Goal: Check status: Check status

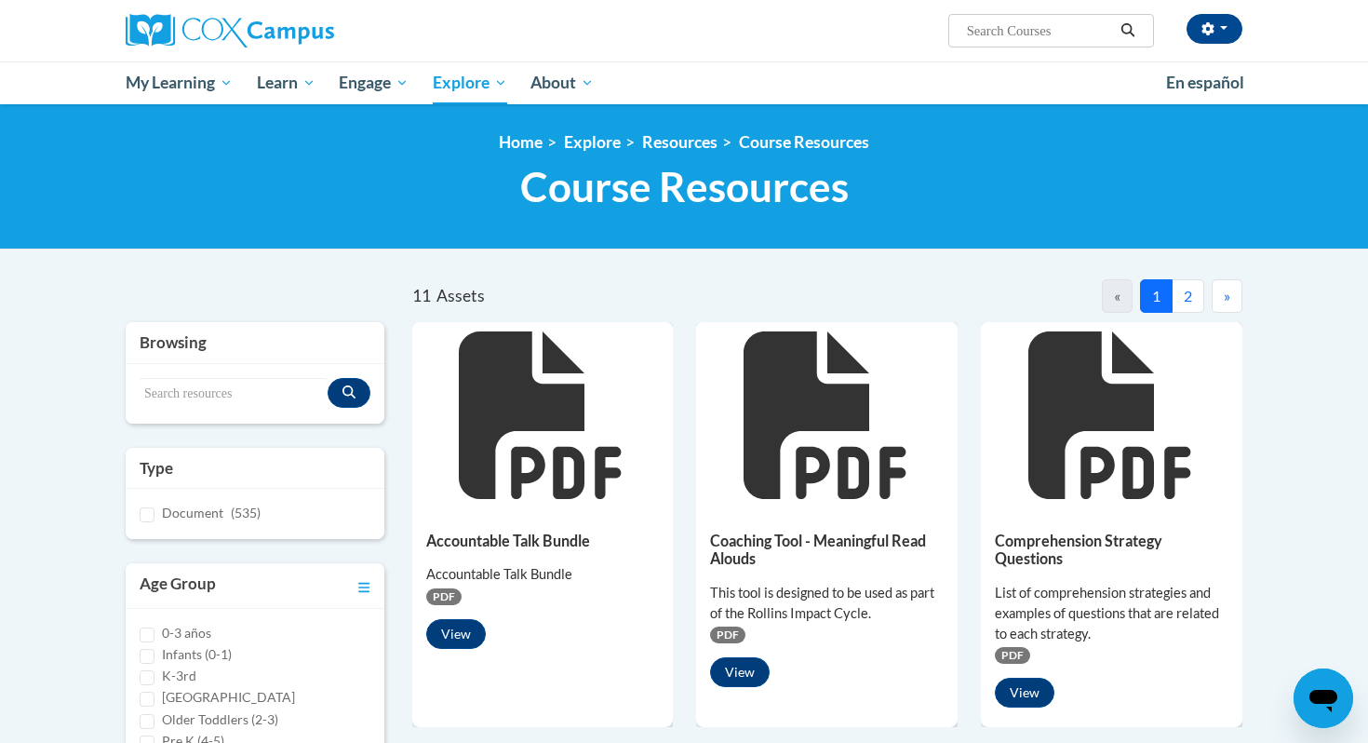
scroll to position [385, 0]
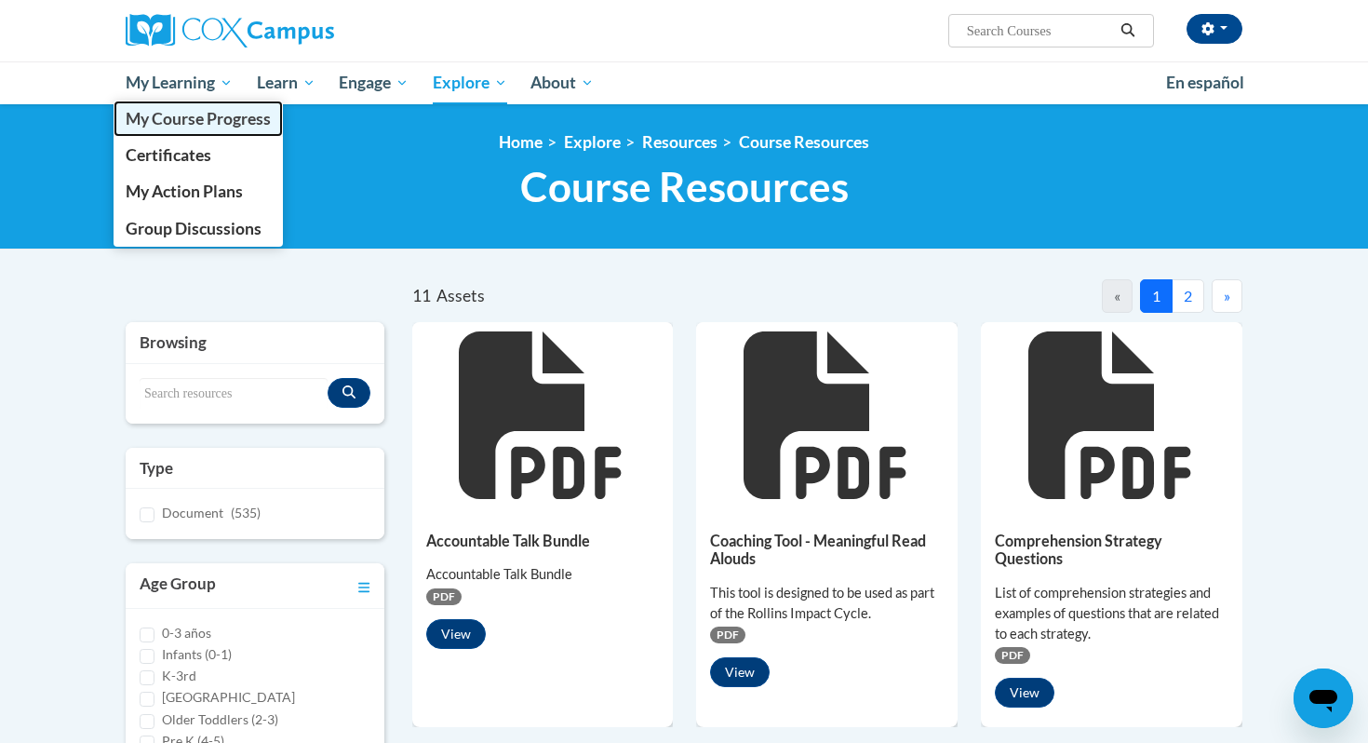
click at [213, 114] on span "My Course Progress" at bounding box center [198, 119] width 145 height 20
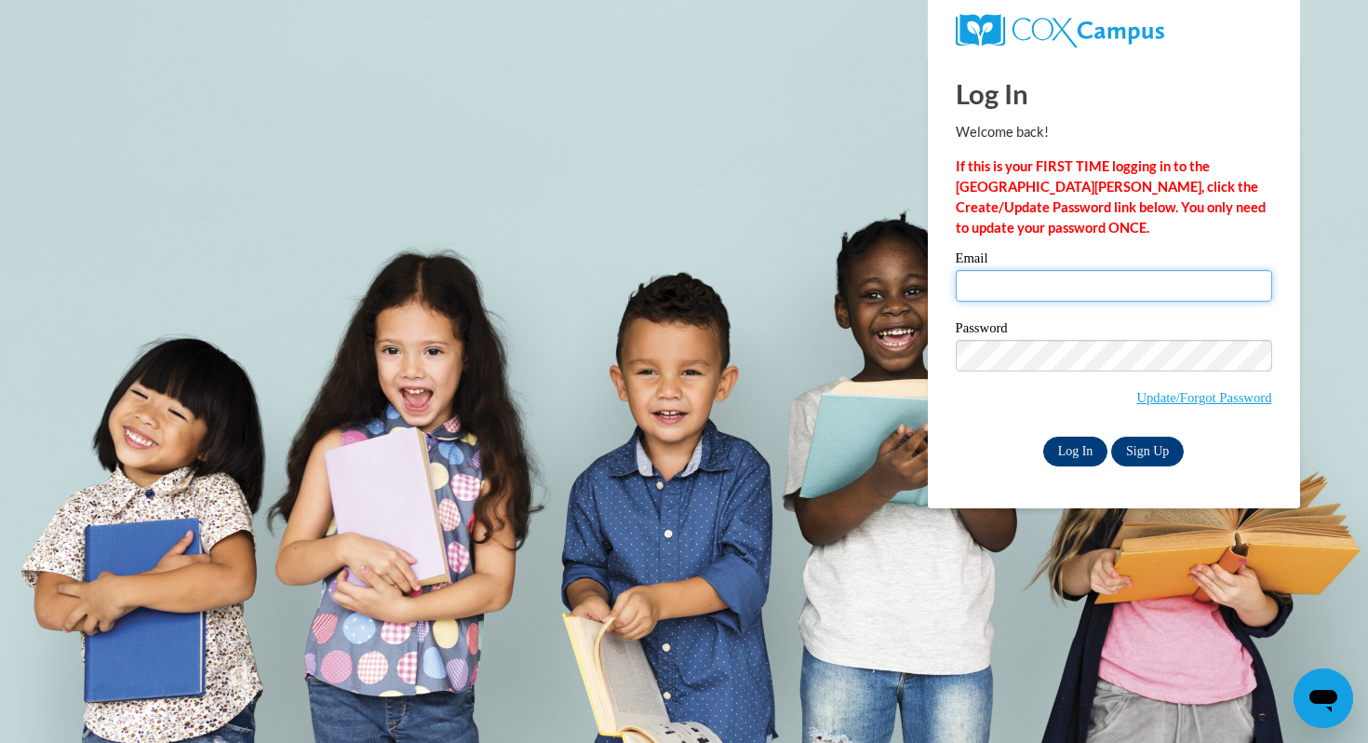
type input "[PERSON_NAME][EMAIL_ADDRESS][PERSON_NAME][DOMAIN_NAME]"
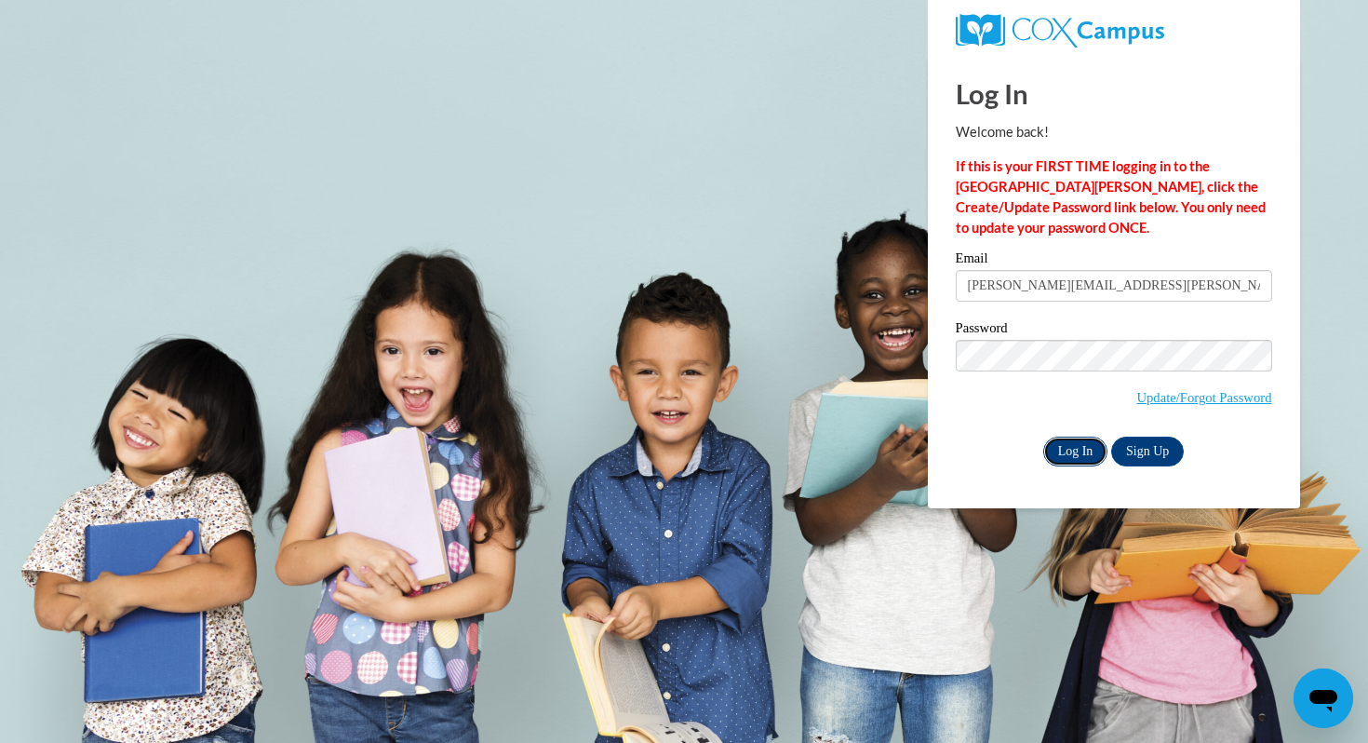
click at [1068, 455] on input "Log In" at bounding box center [1075, 452] width 65 height 30
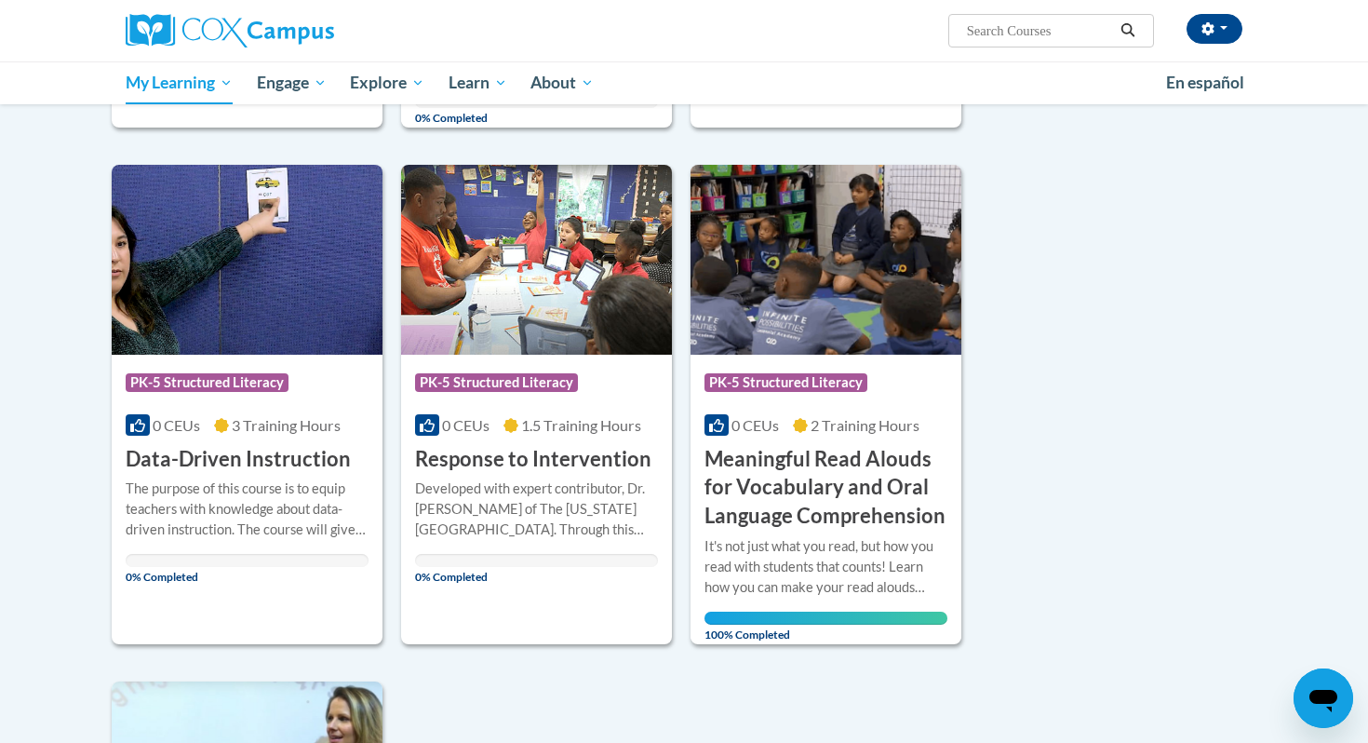
scroll to position [1166, 0]
